Goal: Task Accomplishment & Management: Complete application form

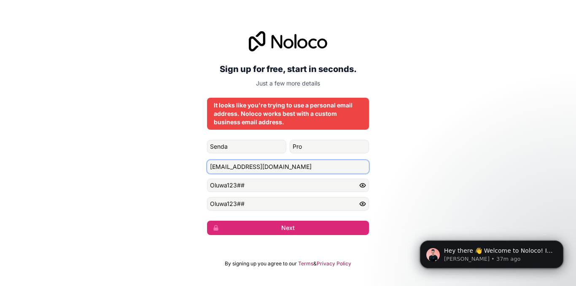
click at [237, 168] on input "[EMAIL_ADDRESS][DOMAIN_NAME]" at bounding box center [288, 167] width 162 height 14
paste input "[EMAIL_ADDRESS][DOMAIN_NAME]"
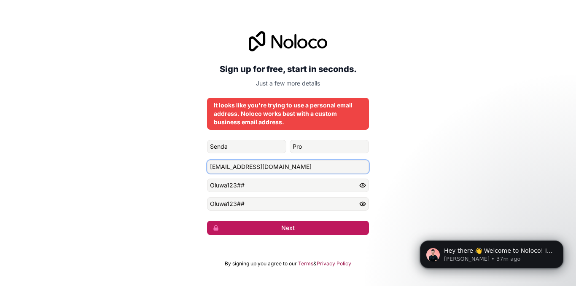
type input "[EMAIL_ADDRESS][DOMAIN_NAME]"
click at [273, 228] on button "Next" at bounding box center [288, 228] width 162 height 14
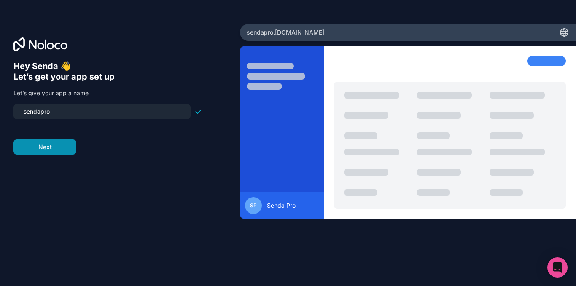
click at [50, 150] on button "Next" at bounding box center [45, 147] width 63 height 15
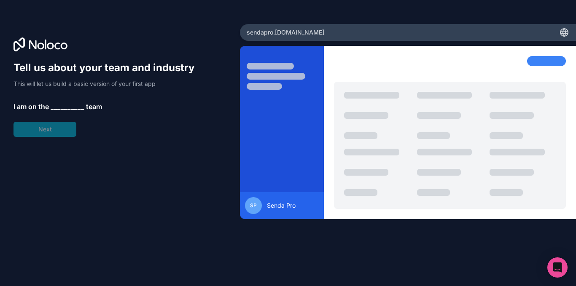
click at [64, 106] on span "__________" at bounding box center [68, 107] width 34 height 10
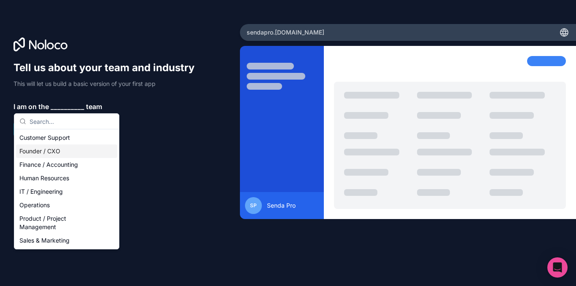
click at [49, 151] on div "Founder / CXO" at bounding box center [66, 152] width 101 height 14
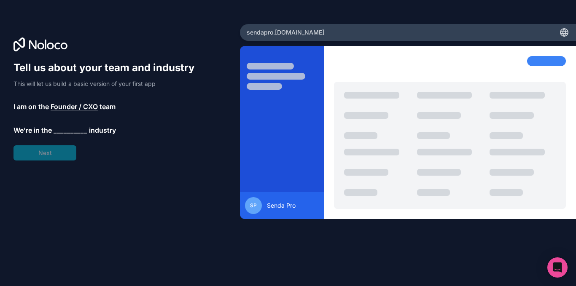
click at [67, 128] on span "__________" at bounding box center [71, 130] width 34 height 10
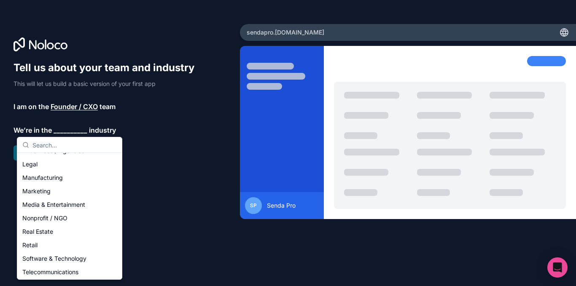
scroll to position [88, 0]
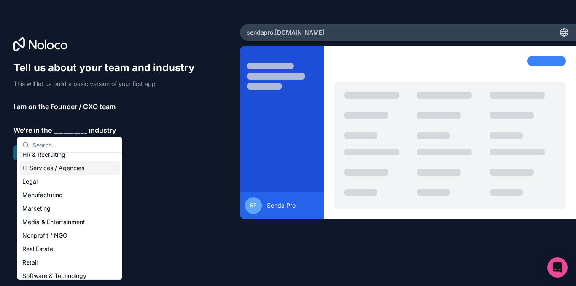
click at [56, 166] on div "IT Services / Agencies" at bounding box center [69, 169] width 101 height 14
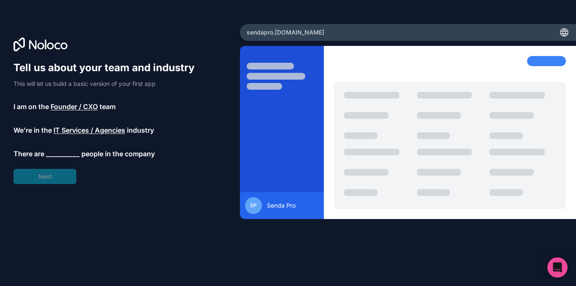
click at [63, 155] on span "__________" at bounding box center [63, 154] width 34 height 10
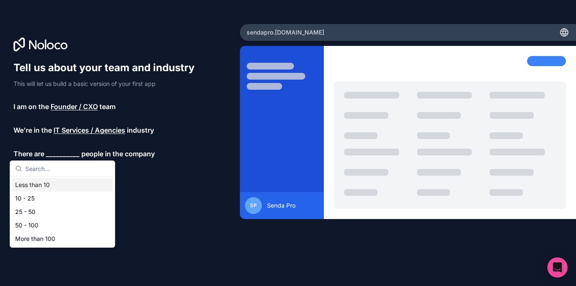
click at [38, 185] on div "Less than 10" at bounding box center [62, 185] width 101 height 14
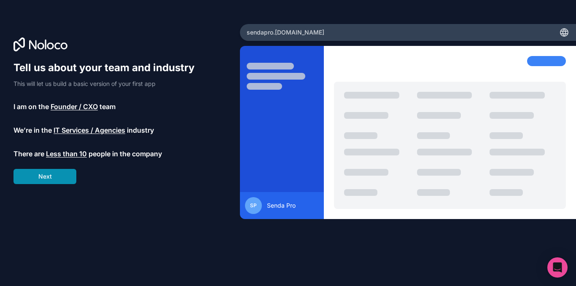
click at [54, 173] on button "Next" at bounding box center [45, 176] width 63 height 15
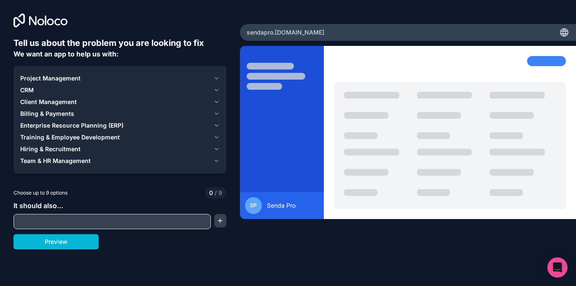
click at [53, 99] on span "Client Management" at bounding box center [48, 102] width 57 height 8
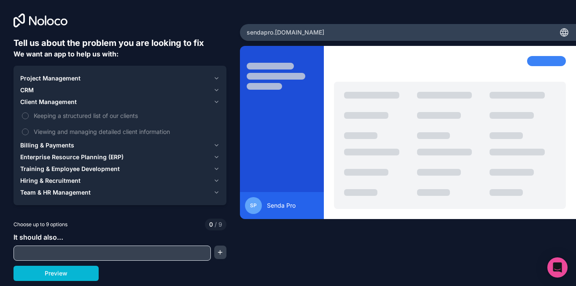
click at [35, 88] on div "CRM" at bounding box center [115, 90] width 190 height 8
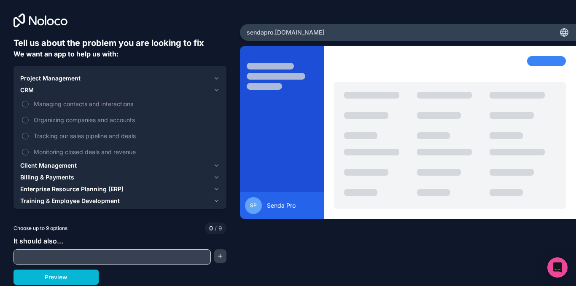
click at [40, 166] on span "Client Management" at bounding box center [48, 166] width 57 height 8
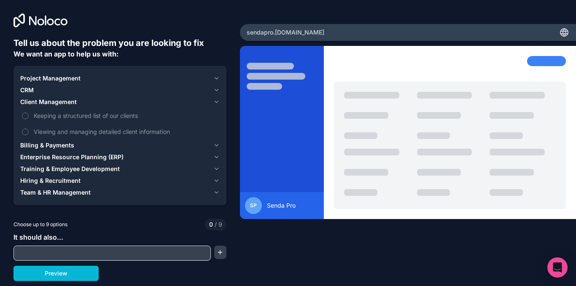
click at [47, 159] on span "Enterprise Resource Planning (ERP)" at bounding box center [71, 157] width 103 height 8
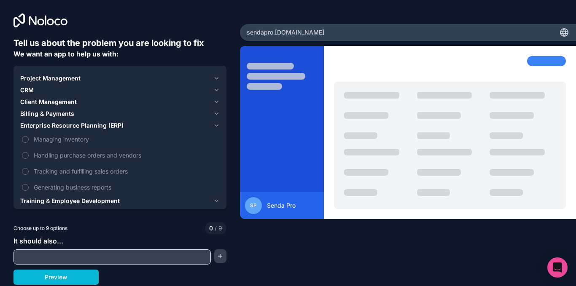
click at [30, 87] on span "CRM" at bounding box center [27, 90] width 14 height 8
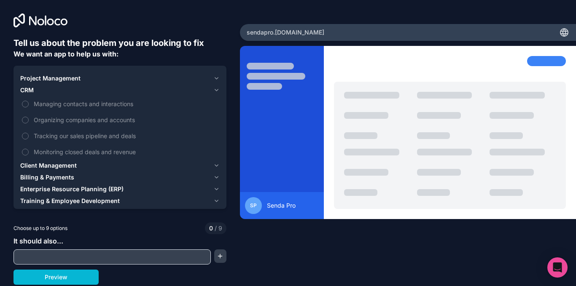
click at [46, 77] on span "Project Management" at bounding box center [50, 78] width 60 height 8
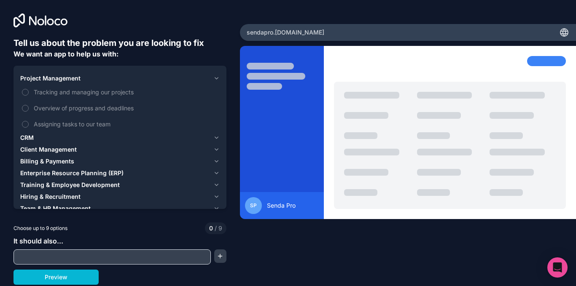
click at [29, 136] on span "CRM" at bounding box center [27, 138] width 14 height 8
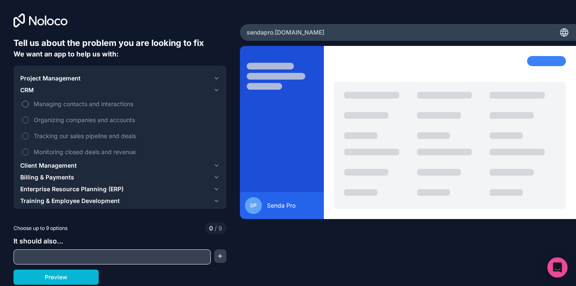
click at [41, 103] on span "Managing contacts and interactions" at bounding box center [126, 104] width 184 height 9
click at [29, 103] on button "Managing contacts and interactions" at bounding box center [25, 104] width 7 height 7
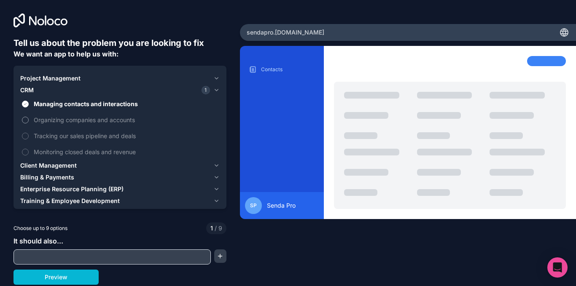
click at [29, 120] on label "Organizing companies and accounts" at bounding box center [120, 120] width 200 height 16
click at [29, 120] on button "Organizing companies and accounts" at bounding box center [25, 120] width 7 height 7
click at [25, 135] on button "Tracking our sales pipeline and deals" at bounding box center [25, 136] width 7 height 7
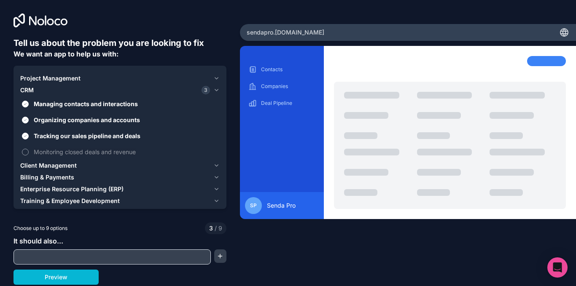
click at [24, 154] on button "Monitoring closed deals and revenue" at bounding box center [25, 152] width 7 height 7
click at [38, 163] on span "Client Management" at bounding box center [48, 166] width 57 height 8
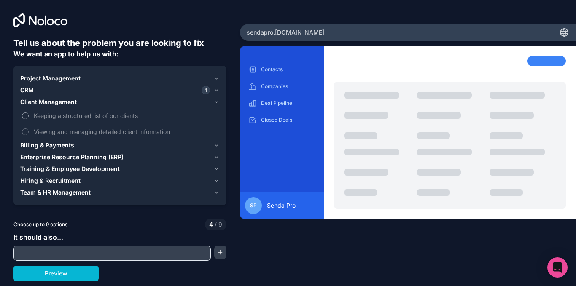
click at [58, 116] on span "Keeping a structured list of our clients" at bounding box center [126, 115] width 184 height 9
click at [29, 116] on button "Keeping a structured list of our clients" at bounding box center [25, 116] width 7 height 7
click at [55, 132] on span "Viewing and managing detailed client information" at bounding box center [126, 131] width 184 height 9
click at [29, 132] on button "Viewing and managing detailed client information" at bounding box center [25, 132] width 7 height 7
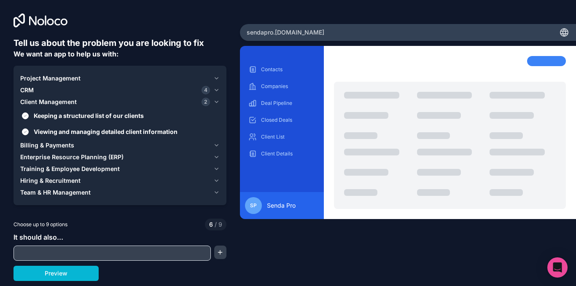
click at [40, 144] on span "Billing & Payments" at bounding box center [47, 145] width 54 height 8
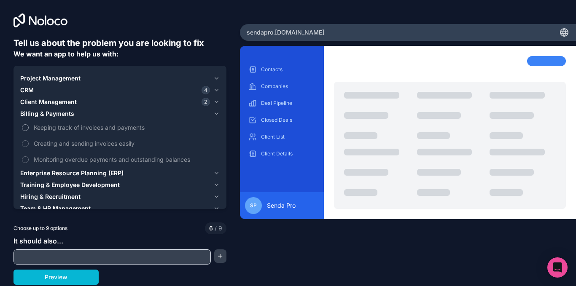
click at [40, 129] on span "Keeping track of invoices and payments" at bounding box center [126, 127] width 184 height 9
click at [29, 129] on button "Keeping track of invoices and payments" at bounding box center [25, 127] width 7 height 7
click at [38, 143] on span "Creating and sending invoices easily" at bounding box center [126, 143] width 184 height 9
click at [29, 143] on button "Creating and sending invoices easily" at bounding box center [25, 143] width 7 height 7
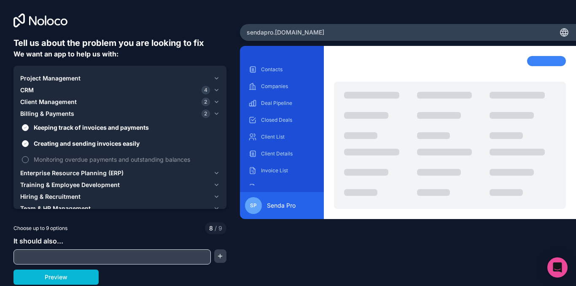
click at [36, 158] on span "Monitoring overdue payments and outstanding balances" at bounding box center [126, 159] width 184 height 9
click at [29, 158] on button "Monitoring overdue payments and outstanding balances" at bounding box center [25, 160] width 7 height 7
click at [62, 168] on button "Enterprise Resource Planning (ERP)" at bounding box center [120, 173] width 200 height 12
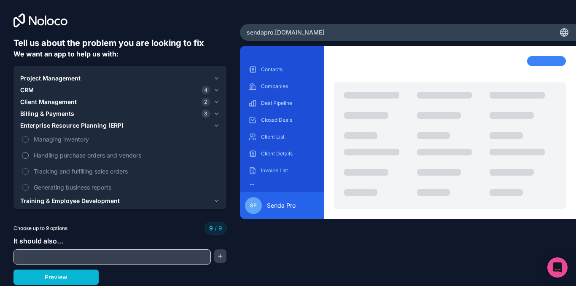
click at [69, 158] on span "Handling purchase orders and vendors" at bounding box center [126, 155] width 184 height 9
click at [50, 171] on span "Tracking and fulfilling sales orders" at bounding box center [126, 171] width 184 height 9
click at [39, 155] on span "Handling purchase orders and vendors" at bounding box center [126, 155] width 184 height 9
click at [30, 155] on label "Handling purchase orders and vendors" at bounding box center [120, 156] width 200 height 16
click at [221, 254] on button "button" at bounding box center [220, 257] width 13 height 14
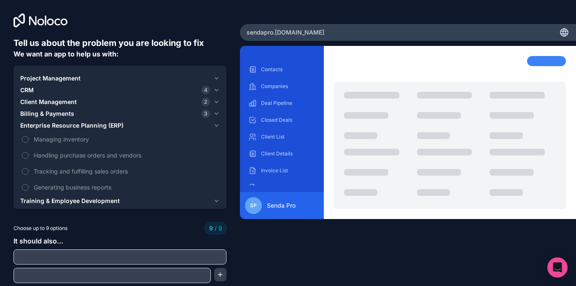
scroll to position [17, 0]
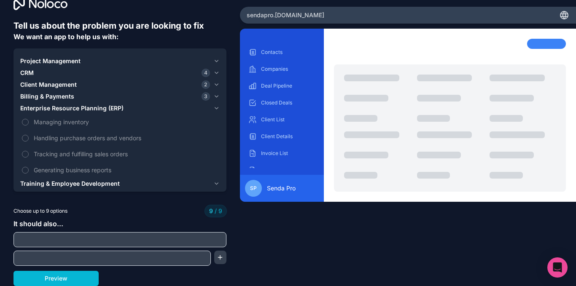
click at [127, 241] on input "text" at bounding box center [120, 240] width 209 height 12
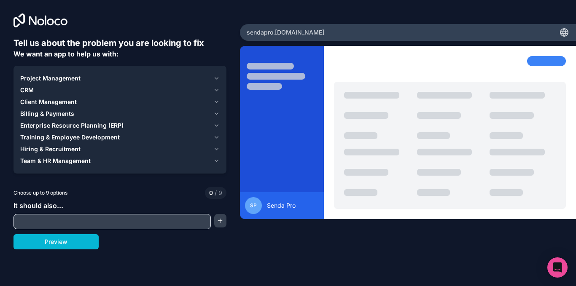
click at [117, 84] on button "Project Management" at bounding box center [120, 79] width 200 height 12
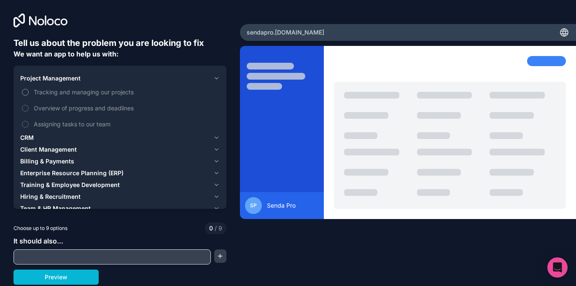
click at [70, 92] on span "Tracking and managing our projects" at bounding box center [126, 92] width 184 height 9
click at [29, 92] on button "Tracking and managing our projects" at bounding box center [25, 92] width 7 height 7
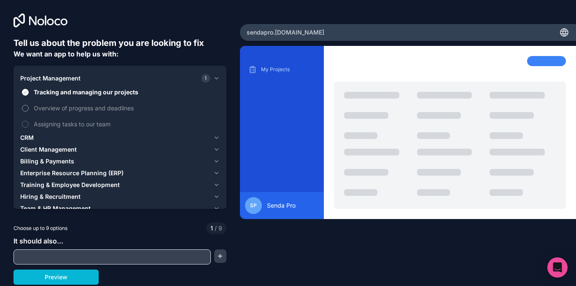
click at [56, 107] on span "Overview of progress and deadlines" at bounding box center [126, 108] width 184 height 9
click at [29, 107] on button "Overview of progress and deadlines" at bounding box center [25, 108] width 7 height 7
click at [36, 125] on span "Assigning tasks to our team" at bounding box center [126, 124] width 184 height 9
click at [29, 125] on button "Assigning tasks to our team" at bounding box center [25, 124] width 7 height 7
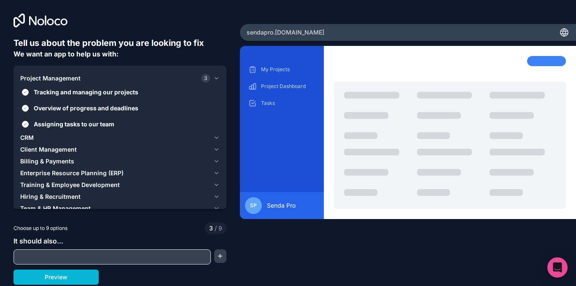
click at [38, 133] on button "CRM" at bounding box center [120, 138] width 200 height 12
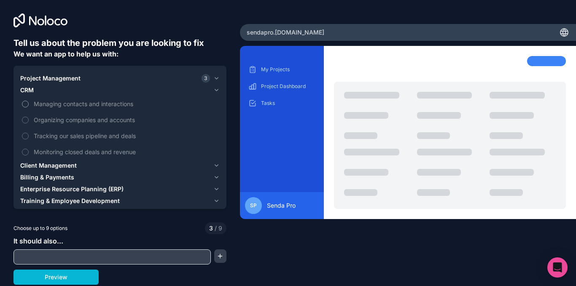
click at [58, 108] on span "Managing contacts and interactions" at bounding box center [126, 104] width 184 height 9
click at [29, 108] on button "Managing contacts and interactions" at bounding box center [25, 104] width 7 height 7
click at [50, 122] on span "Organizing companies and accounts" at bounding box center [126, 120] width 184 height 9
click at [29, 122] on button "Organizing companies and accounts" at bounding box center [25, 120] width 7 height 7
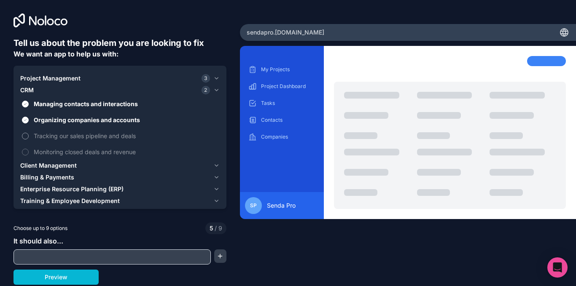
click at [43, 136] on span "Tracking our sales pipeline and deals" at bounding box center [126, 136] width 184 height 9
click at [29, 136] on button "Tracking our sales pipeline and deals" at bounding box center [25, 136] width 7 height 7
click at [46, 151] on span "Monitoring closed deals and revenue" at bounding box center [126, 152] width 184 height 9
click at [29, 151] on button "Monitoring closed deals and revenue" at bounding box center [25, 152] width 7 height 7
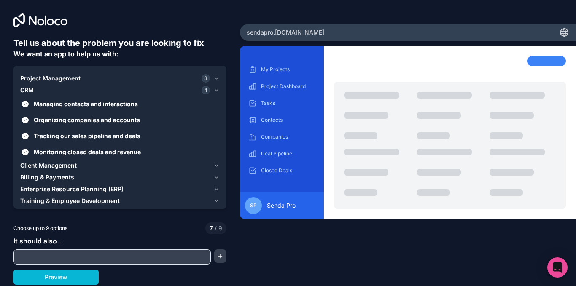
click at [48, 161] on button "Client Management" at bounding box center [120, 166] width 200 height 12
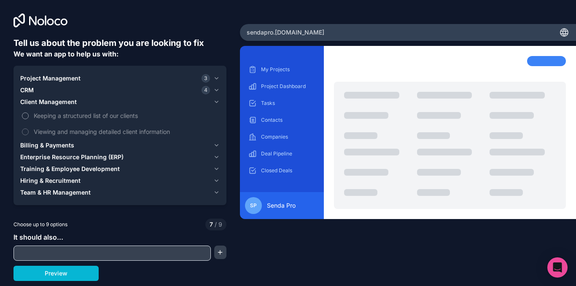
click at [63, 114] on span "Keeping a structured list of our clients" at bounding box center [126, 115] width 184 height 9
click at [29, 114] on button "Keeping a structured list of our clients" at bounding box center [25, 116] width 7 height 7
click at [46, 130] on span "Viewing and managing detailed client information" at bounding box center [126, 131] width 184 height 9
click at [29, 130] on button "Viewing and managing detailed client information" at bounding box center [25, 132] width 7 height 7
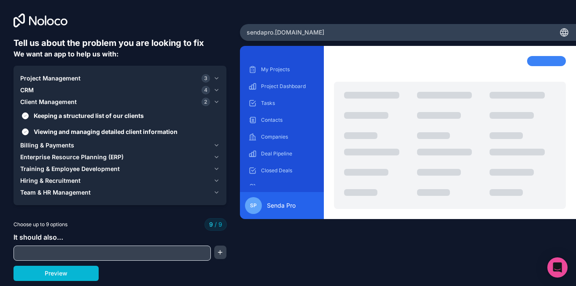
click at [68, 76] on span "Project Management" at bounding box center [50, 78] width 60 height 8
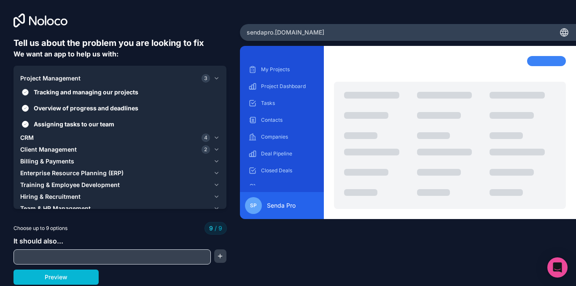
click at [64, 88] on span "Tracking and managing our projects" at bounding box center [126, 92] width 184 height 9
click at [29, 89] on button "Tracking and managing our projects" at bounding box center [25, 92] width 7 height 7
click at [60, 108] on span "Overview of progress and deadlines" at bounding box center [126, 108] width 184 height 9
click at [29, 108] on button "Overview of progress and deadlines" at bounding box center [25, 108] width 7 height 7
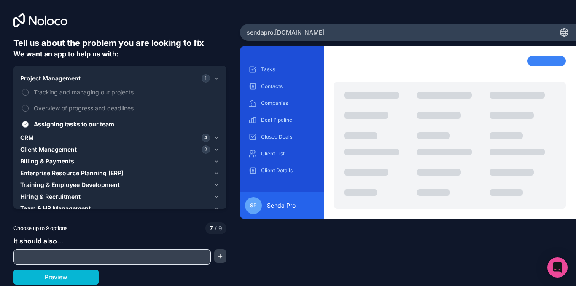
click at [60, 122] on span "Assigning tasks to our team" at bounding box center [126, 124] width 184 height 9
click at [29, 122] on button "Assigning tasks to our team" at bounding box center [25, 124] width 7 height 7
click at [53, 157] on button "Billing & Payments" at bounding box center [120, 162] width 200 height 12
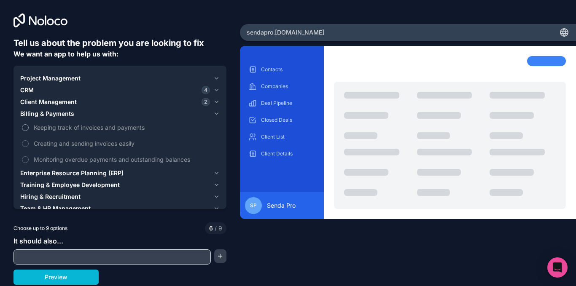
click at [44, 122] on label "Keeping track of invoices and payments" at bounding box center [120, 128] width 200 height 16
click at [29, 124] on button "Keeping track of invoices and payments" at bounding box center [25, 127] width 7 height 7
click at [43, 143] on span "Creating and sending invoices easily" at bounding box center [126, 143] width 184 height 9
click at [29, 143] on button "Creating and sending invoices easily" at bounding box center [25, 143] width 7 height 7
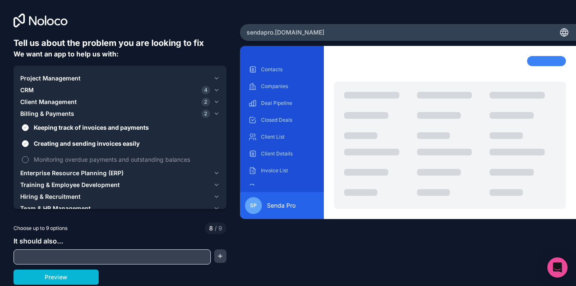
click at [43, 159] on span "Monitoring overdue payments and outstanding balances" at bounding box center [126, 159] width 184 height 9
click at [29, 159] on button "Monitoring overdue payments and outstanding balances" at bounding box center [25, 160] width 7 height 7
type button "on"
click at [279, 208] on span "Senda Pro" at bounding box center [281, 206] width 29 height 8
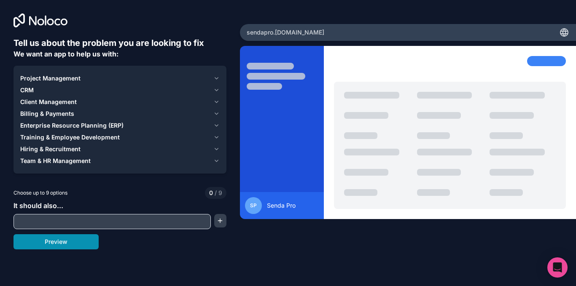
click at [57, 244] on button "Preview" at bounding box center [56, 242] width 85 height 15
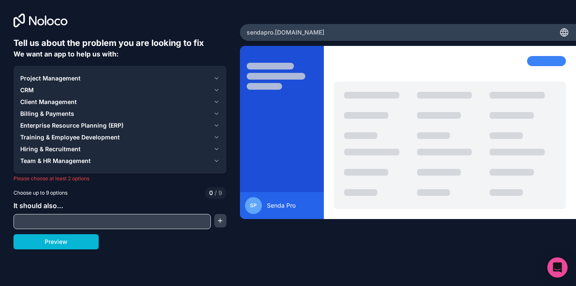
click at [81, 89] on div "CRM" at bounding box center [115, 90] width 190 height 8
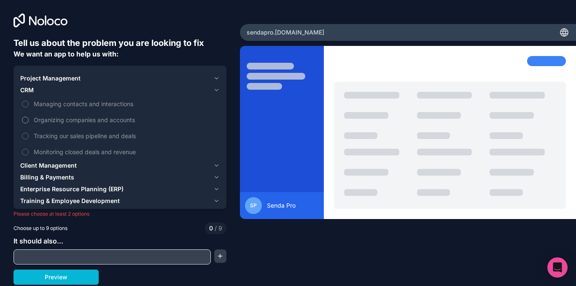
click at [72, 113] on label "Organizing companies and accounts" at bounding box center [120, 120] width 200 height 16
click at [29, 117] on button "Organizing companies and accounts" at bounding box center [25, 120] width 7 height 7
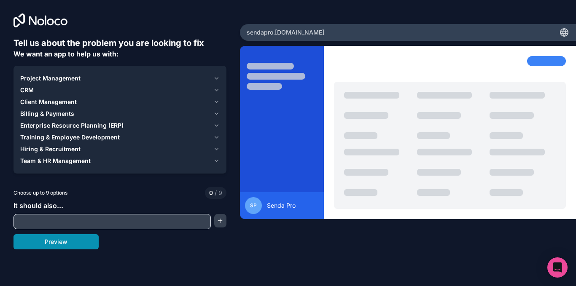
click at [44, 245] on button "Preview" at bounding box center [56, 242] width 85 height 15
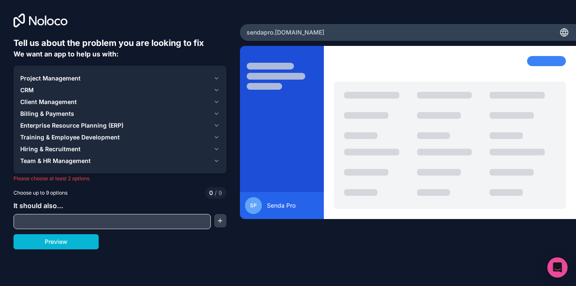
click at [70, 90] on div "CRM" at bounding box center [115, 90] width 190 height 8
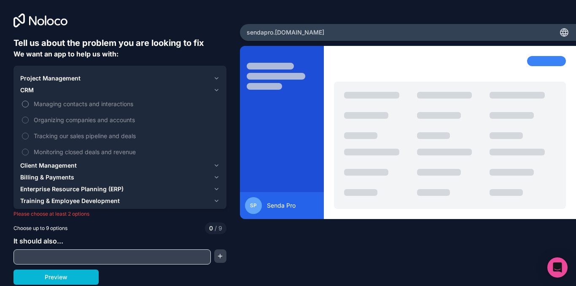
click at [71, 105] on span "Managing contacts and interactions" at bounding box center [126, 104] width 184 height 9
click at [29, 105] on button "Managing contacts and interactions" at bounding box center [25, 104] width 7 height 7
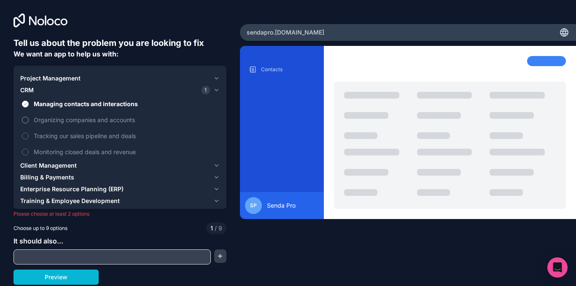
click at [66, 122] on span "Organizing companies and accounts" at bounding box center [126, 120] width 184 height 9
click at [29, 122] on button "Organizing companies and accounts" at bounding box center [25, 120] width 7 height 7
click at [65, 135] on span "Tracking our sales pipeline and deals" at bounding box center [126, 136] width 184 height 9
click at [29, 135] on button "Tracking our sales pipeline and deals" at bounding box center [25, 136] width 7 height 7
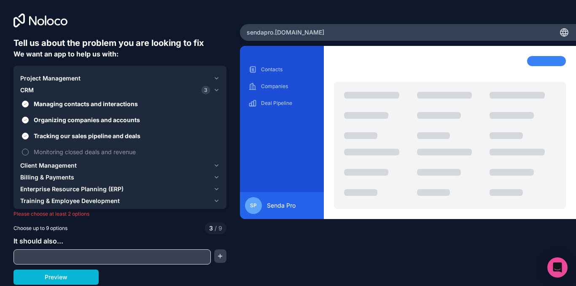
click at [62, 152] on span "Monitoring closed deals and revenue" at bounding box center [126, 152] width 184 height 9
click at [29, 152] on button "Monitoring closed deals and revenue" at bounding box center [25, 152] width 7 height 7
click at [37, 164] on span "Client Management" at bounding box center [48, 166] width 57 height 8
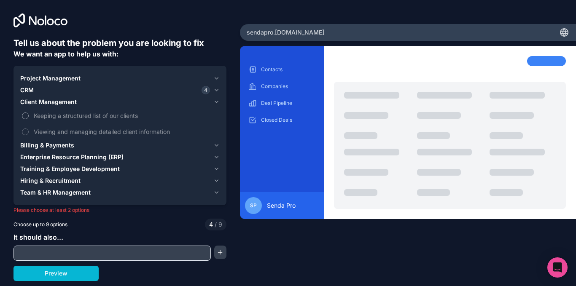
click at [82, 117] on span "Keeping a structured list of our clients" at bounding box center [126, 115] width 184 height 9
click at [29, 117] on button "Keeping a structured list of our clients" at bounding box center [25, 116] width 7 height 7
click at [63, 135] on span "Viewing and managing detailed client information" at bounding box center [126, 131] width 184 height 9
click at [29, 135] on button "Viewing and managing detailed client information" at bounding box center [25, 132] width 7 height 7
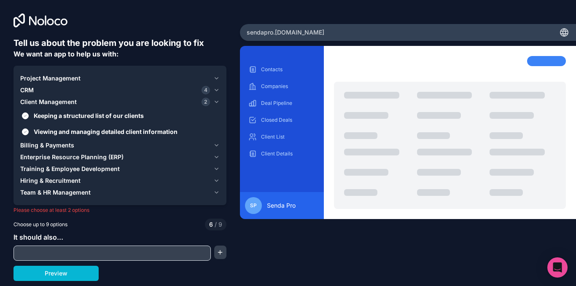
click at [49, 143] on span "Billing & Payments" at bounding box center [47, 145] width 54 height 8
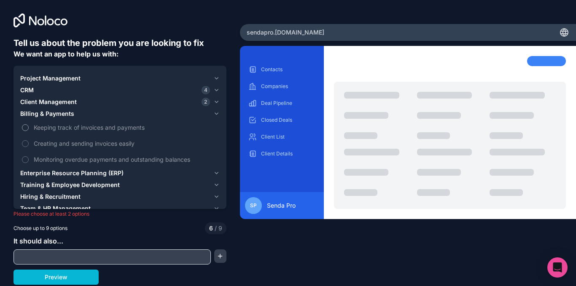
click at [74, 129] on span "Keeping track of invoices and payments" at bounding box center [126, 127] width 184 height 9
click at [29, 129] on button "Keeping track of invoices and payments" at bounding box center [25, 127] width 7 height 7
click at [72, 144] on span "Creating and sending invoices easily" at bounding box center [126, 143] width 184 height 9
click at [29, 144] on button "Creating and sending invoices easily" at bounding box center [25, 143] width 7 height 7
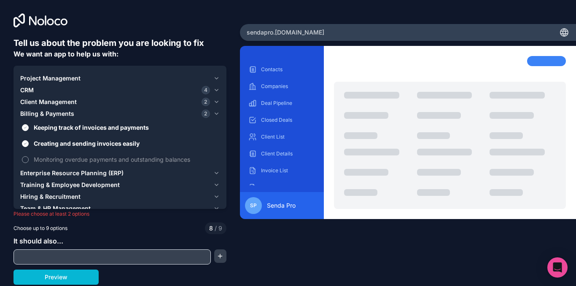
click at [70, 157] on span "Monitoring overdue payments and outstanding balances" at bounding box center [126, 159] width 184 height 9
click at [29, 157] on button "Monitoring overdue payments and outstanding balances" at bounding box center [25, 160] width 7 height 7
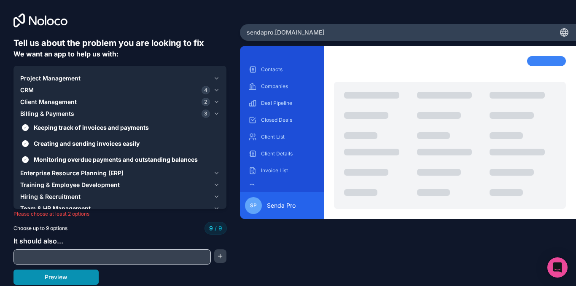
click at [54, 274] on button "Preview" at bounding box center [56, 277] width 85 height 15
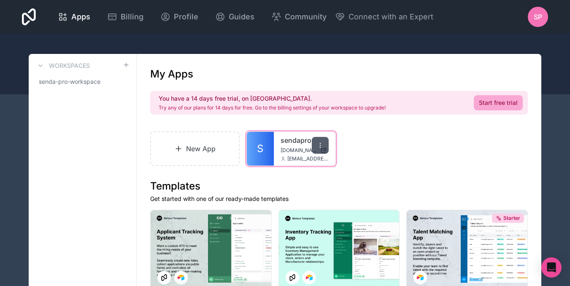
click at [319, 145] on icon at bounding box center [320, 145] width 7 height 7
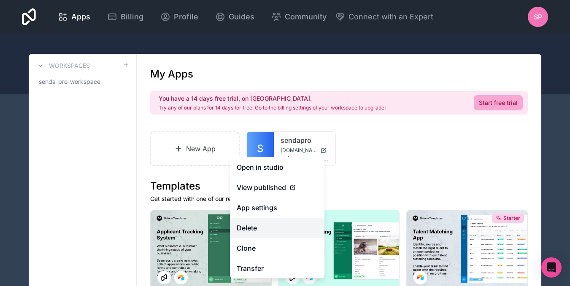
click at [274, 228] on button "Delete" at bounding box center [277, 228] width 95 height 20
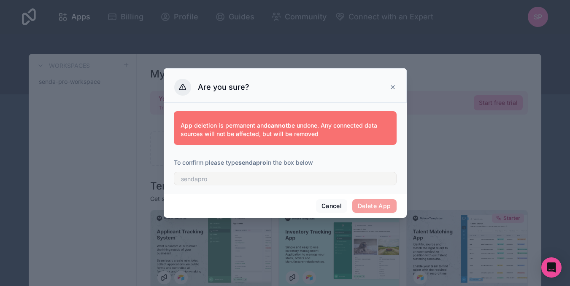
click at [395, 89] on icon at bounding box center [392, 87] width 7 height 7
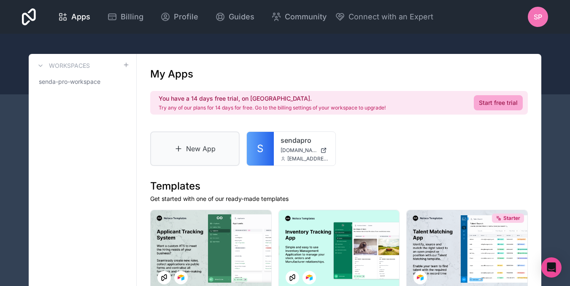
click at [202, 145] on link "New App" at bounding box center [194, 149] width 89 height 35
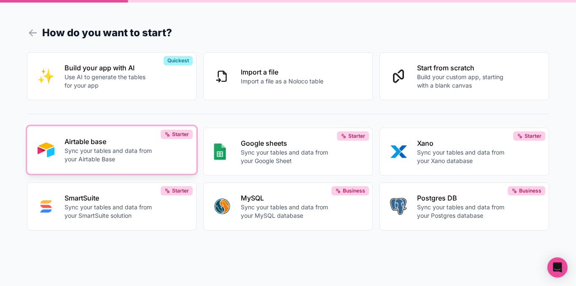
click at [124, 151] on p "Sync your tables and data from your Airtable Base" at bounding box center [109, 155] width 88 height 17
